Goal: Register for event/course

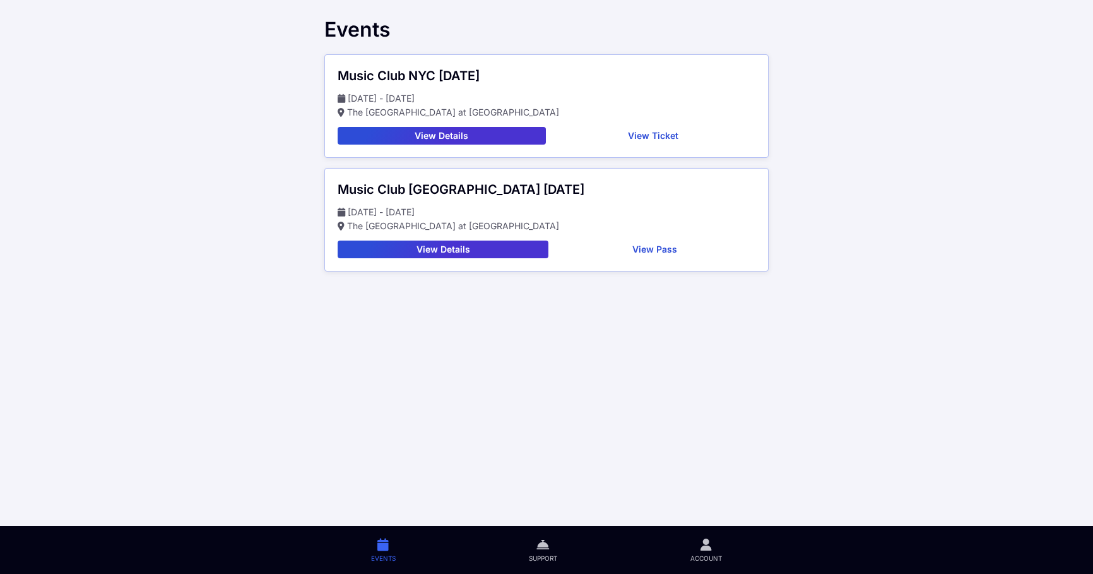
click at [474, 138] on button "View Details" at bounding box center [442, 136] width 208 height 18
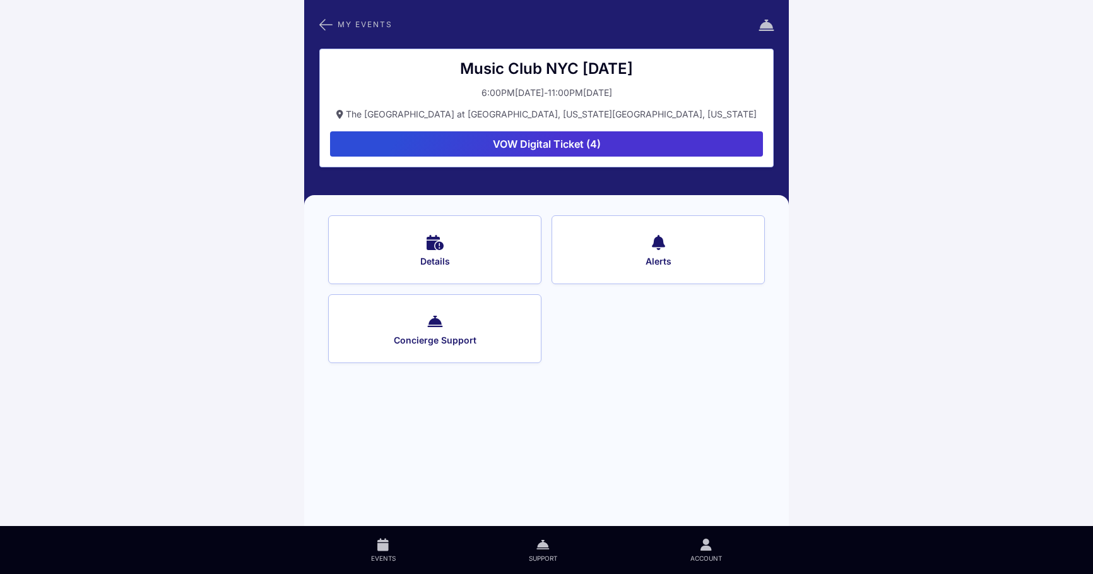
click at [326, 26] on icon at bounding box center [325, 24] width 13 height 16
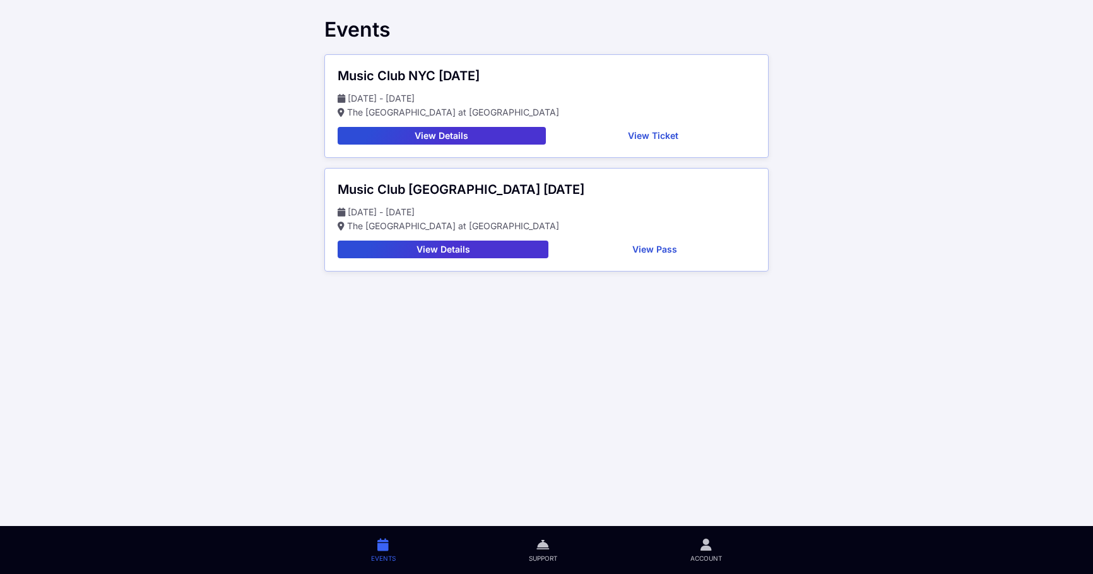
click at [433, 247] on button "View Details" at bounding box center [443, 250] width 211 height 18
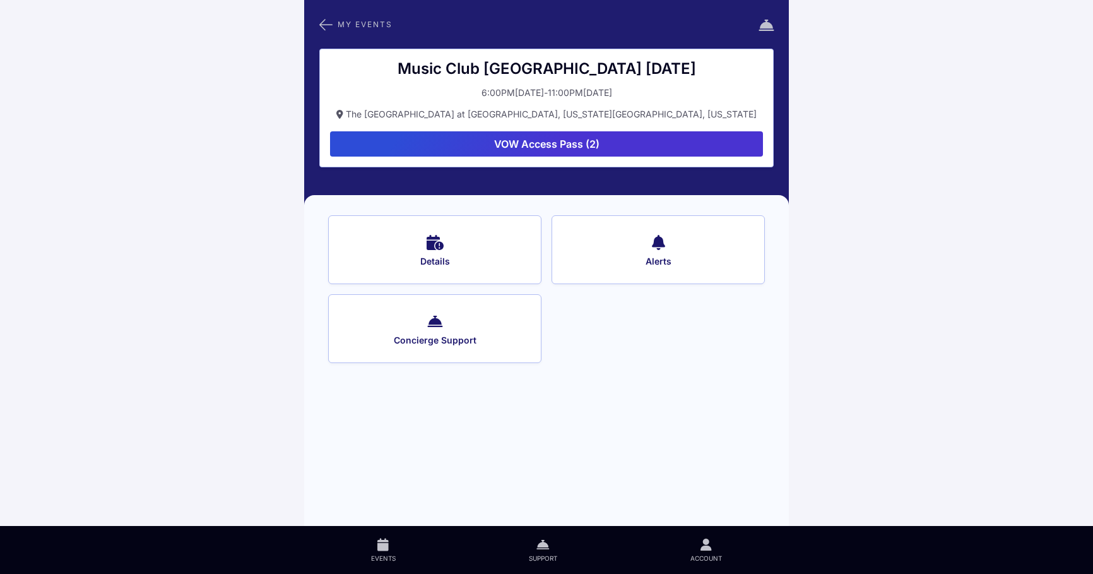
click at [325, 23] on icon at bounding box center [325, 24] width 13 height 16
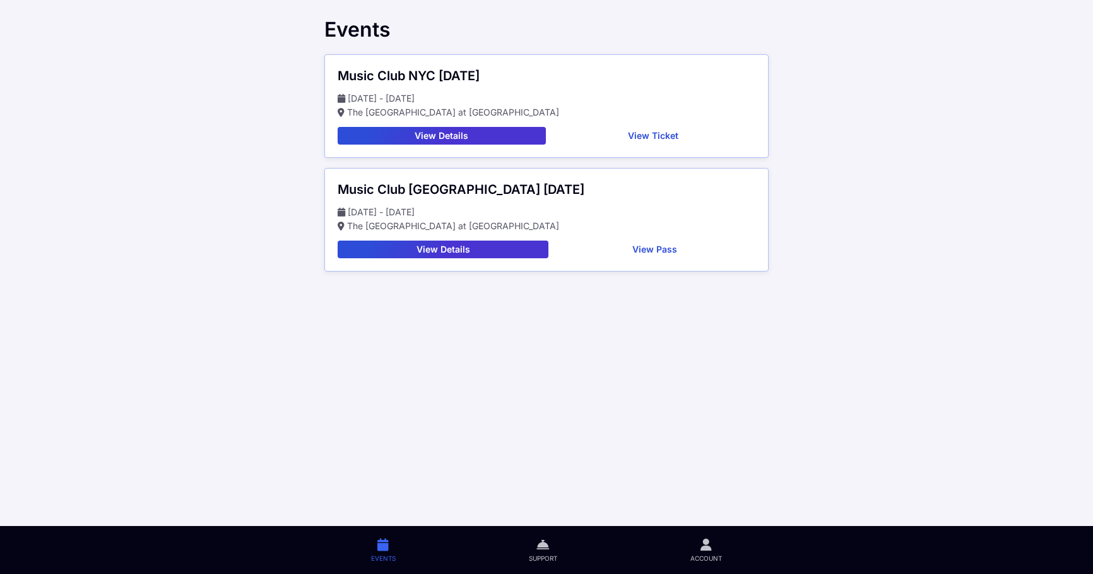
click at [645, 139] on button "View Ticket" at bounding box center [653, 136] width 205 height 18
